Goal: Find contact information: Find contact information

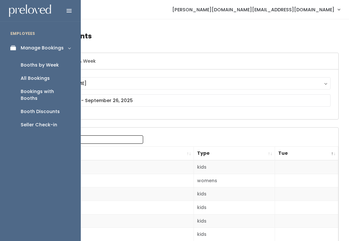
click at [53, 79] on link "All Bookings" at bounding box center [40, 78] width 81 height 13
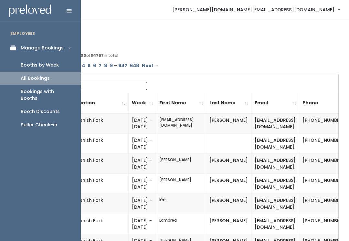
click at [50, 64] on div "Booths by Week" at bounding box center [40, 65] width 38 height 7
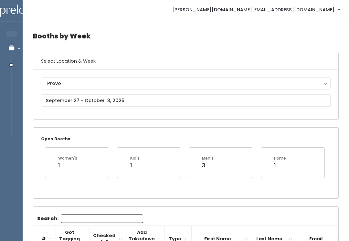
click at [152, 74] on div "Provo [GEOGRAPHIC_DATA] [GEOGRAPHIC_DATA][PERSON_NAME] Spanish Fork Provo" at bounding box center [185, 95] width 305 height 50
click at [161, 82] on div "Provo" at bounding box center [185, 83] width 277 height 7
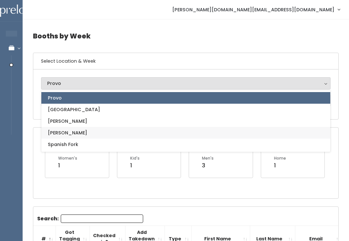
click at [83, 134] on link "[PERSON_NAME]" at bounding box center [185, 133] width 289 height 12
select select "3"
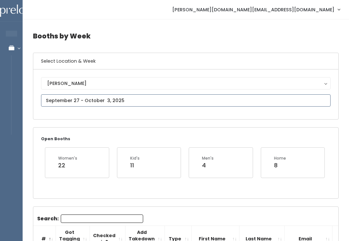
click at [153, 103] on input "text" at bounding box center [186, 100] width 290 height 12
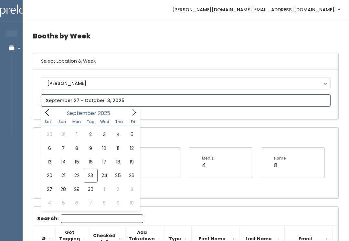
type input "September 20 to September 26"
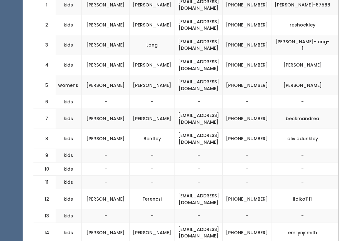
scroll to position [0, 120]
click at [259, 109] on td "[PHONE_NUMBER]" at bounding box center [247, 119] width 49 height 20
click at [267, 112] on td "[PHONE_NUMBER]" at bounding box center [247, 119] width 49 height 20
click at [256, 111] on td "[PHONE_NUMBER]" at bounding box center [247, 119] width 49 height 20
click at [258, 113] on td "[PHONE_NUMBER]" at bounding box center [247, 119] width 49 height 20
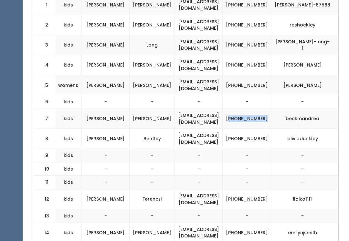
copy td "801) 891-2615"
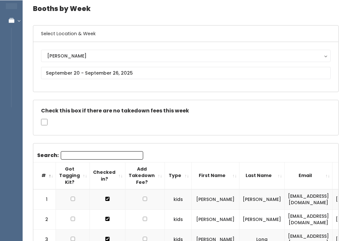
scroll to position [0, 0]
